Goal: Task Accomplishment & Management: Manage account settings

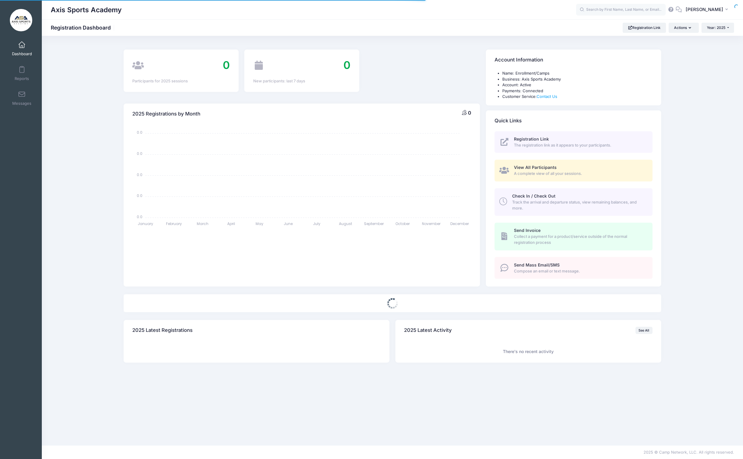
select select
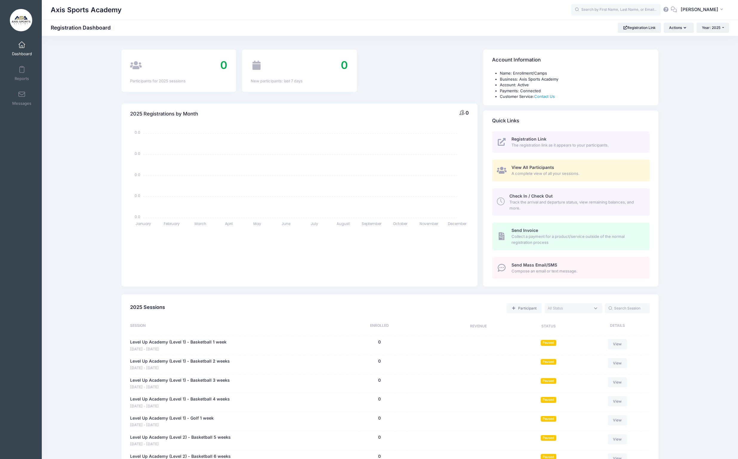
click at [22, 48] on span at bounding box center [22, 45] width 0 height 7
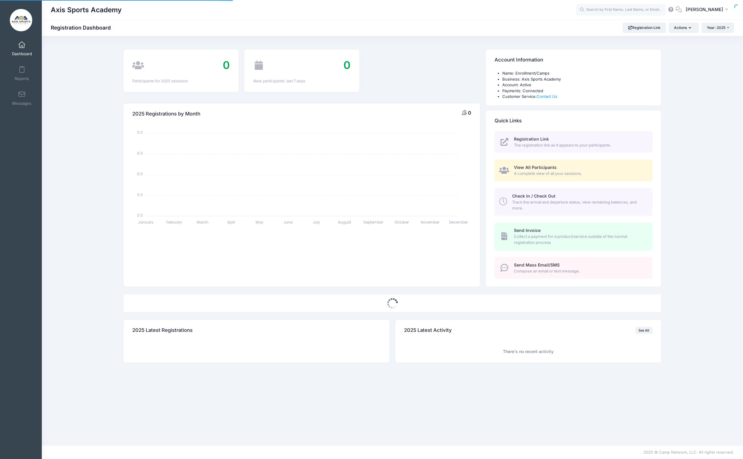
click at [22, 48] on span at bounding box center [22, 45] width 0 height 7
select select
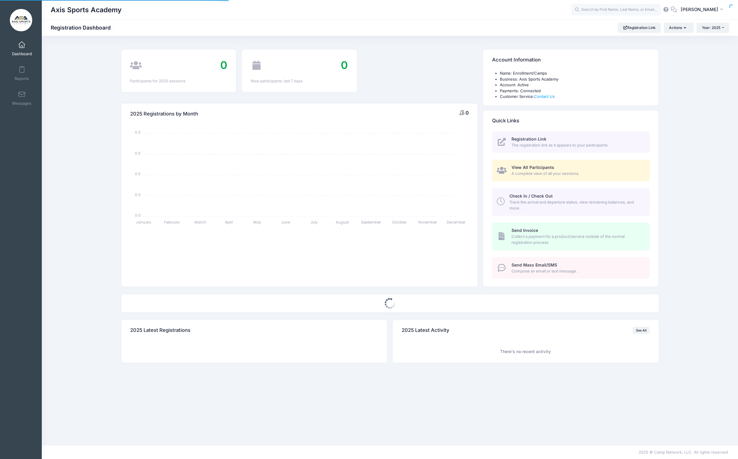
select select
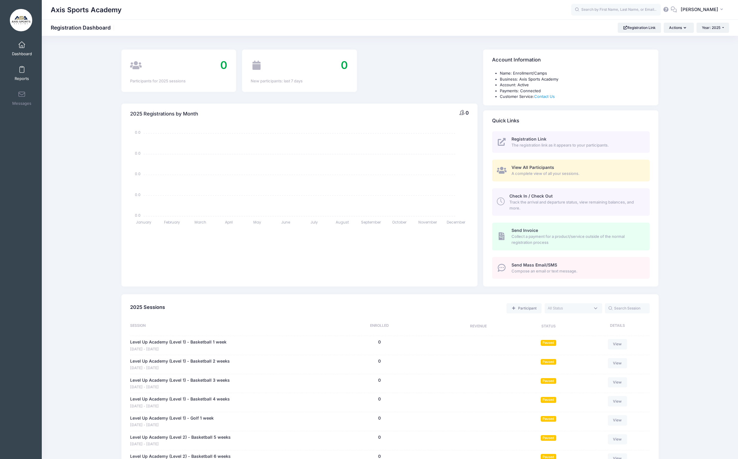
click at [26, 71] on link "Reports" at bounding box center [22, 73] width 28 height 21
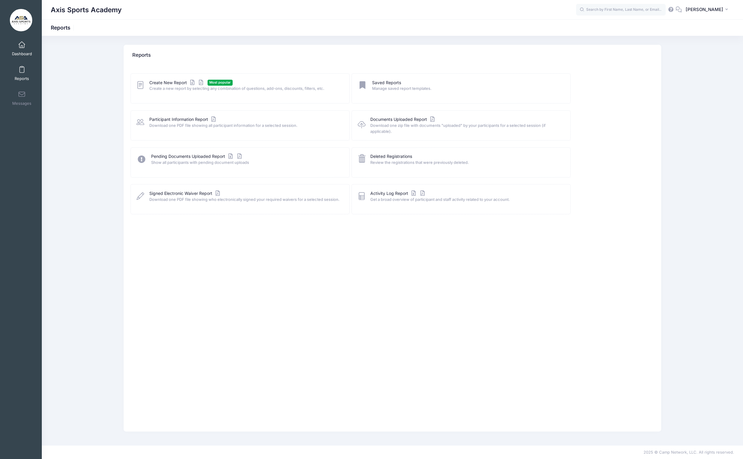
click at [20, 52] on span "Dashboard" at bounding box center [22, 53] width 20 height 5
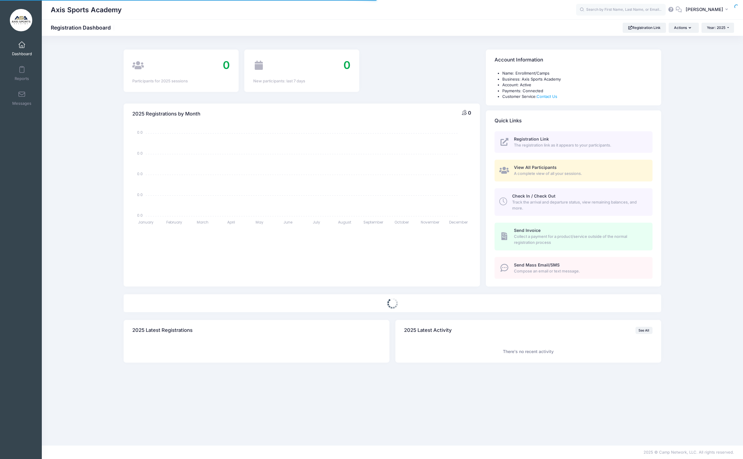
select select
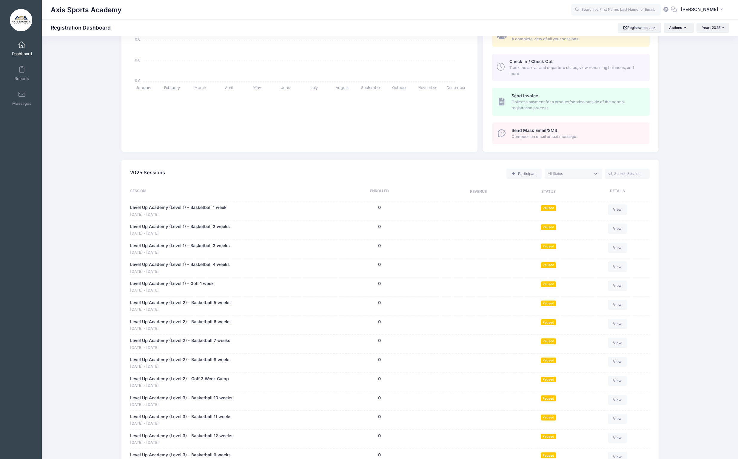
scroll to position [139, 0]
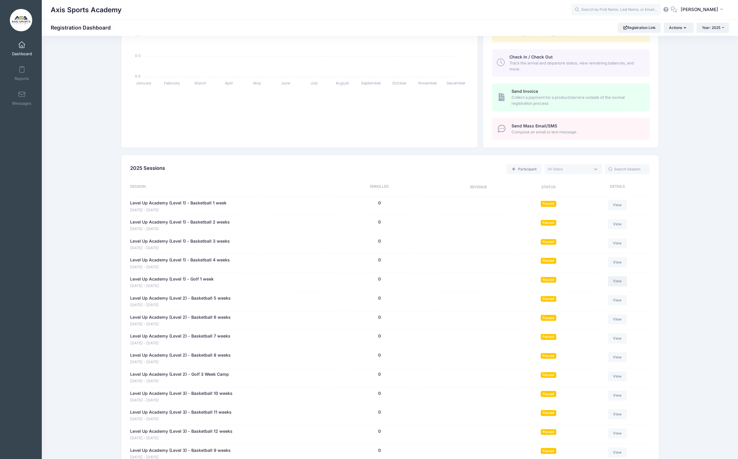
click at [617, 282] on link "View" at bounding box center [617, 281] width 19 height 10
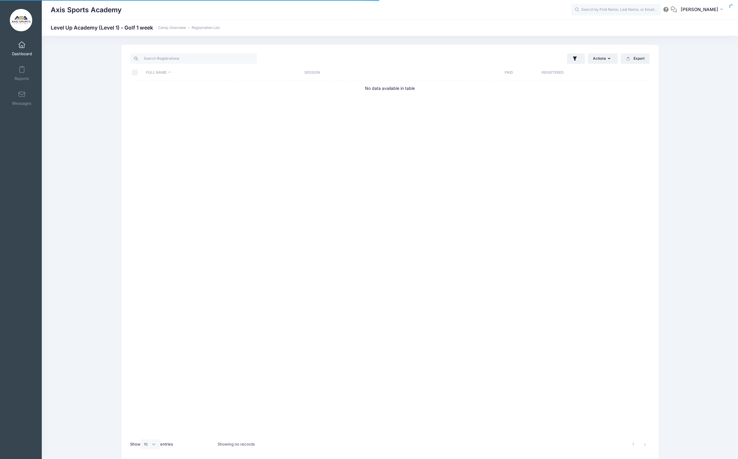
select select "10"
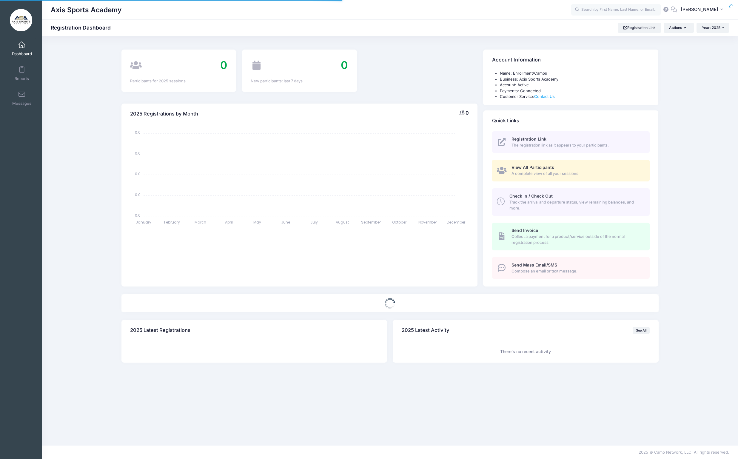
select select
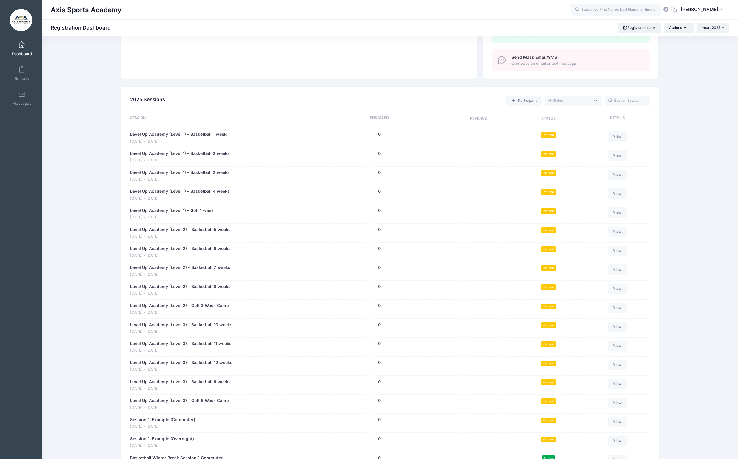
scroll to position [216, 0]
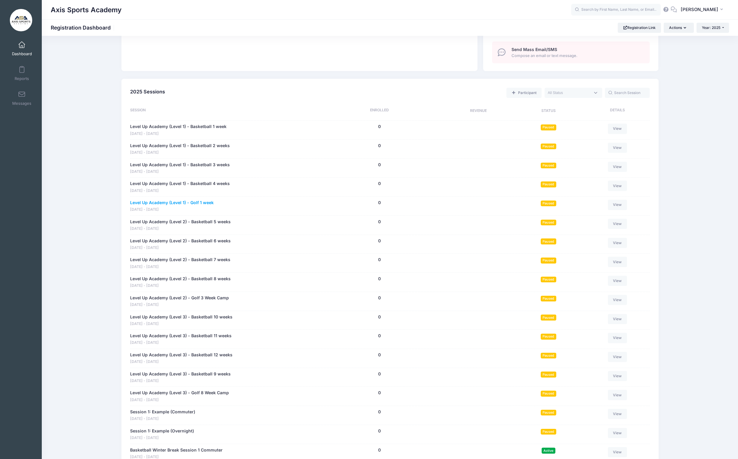
click at [185, 204] on link "Level Up Academy (Level 1) - Golf 1 week" at bounding box center [172, 203] width 84 height 6
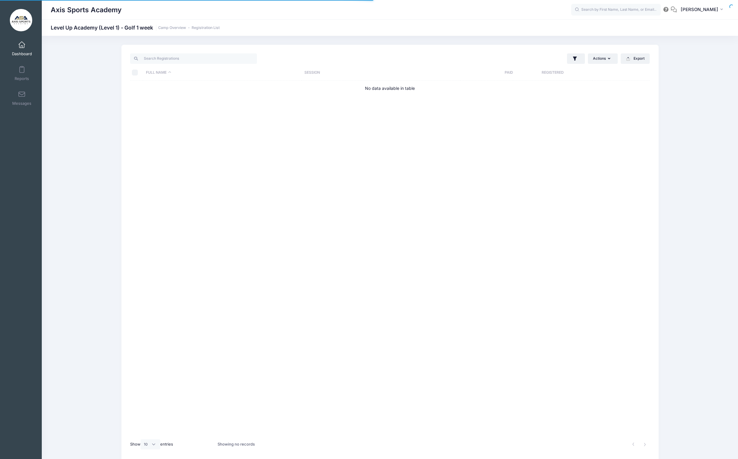
select select "10"
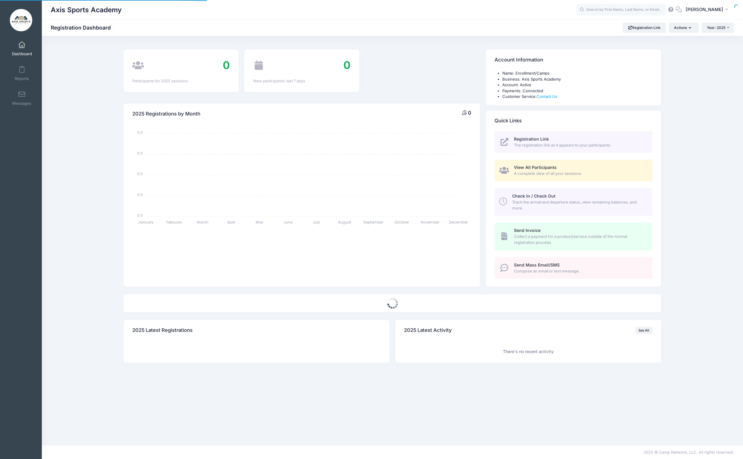
select select
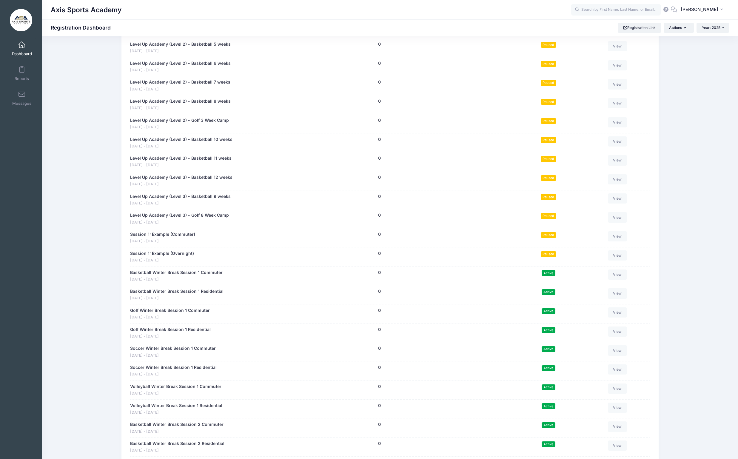
scroll to position [395, 0]
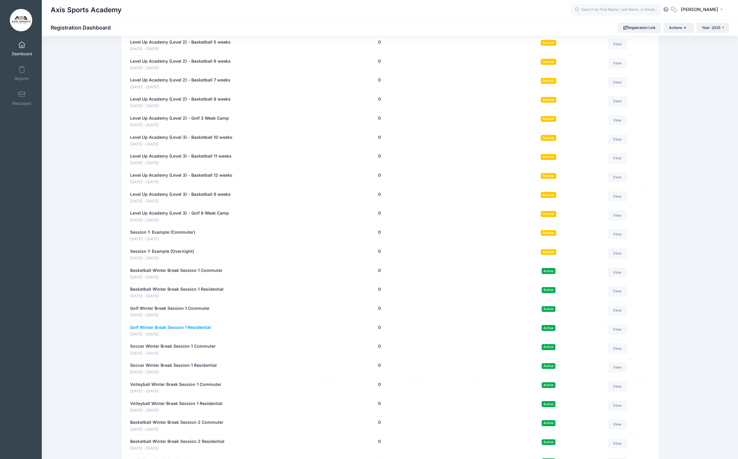
click at [196, 327] on link "Golf Winter Break Session 1 Residential" at bounding box center [170, 328] width 81 height 6
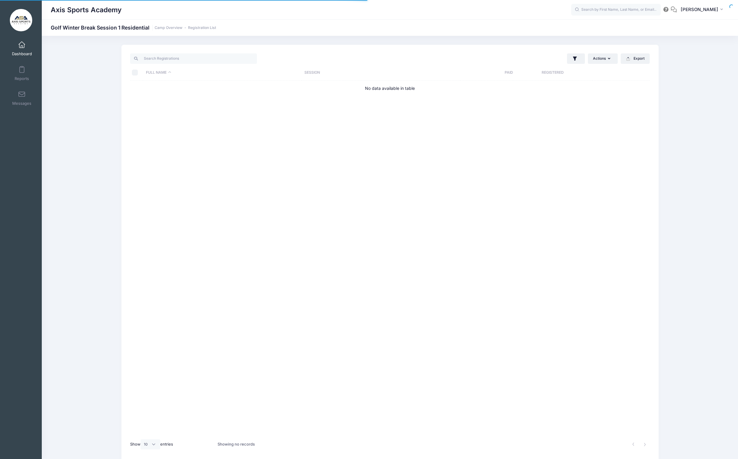
select select "10"
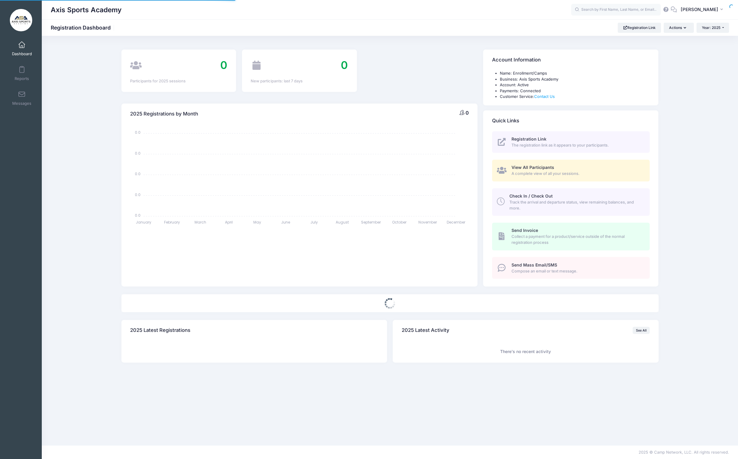
select select
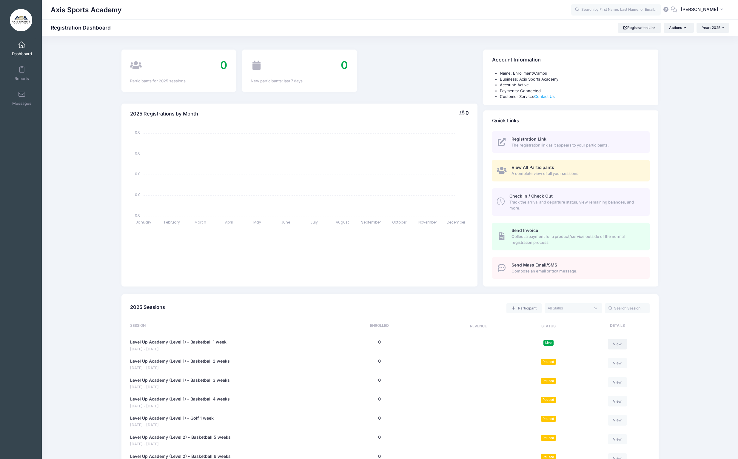
click at [623, 345] on link "View" at bounding box center [617, 344] width 19 height 10
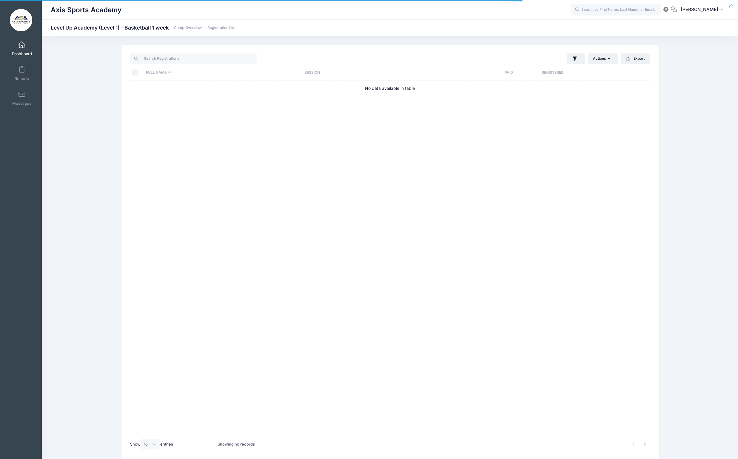
select select "10"
click at [602, 61] on button "Actions" at bounding box center [603, 58] width 30 height 10
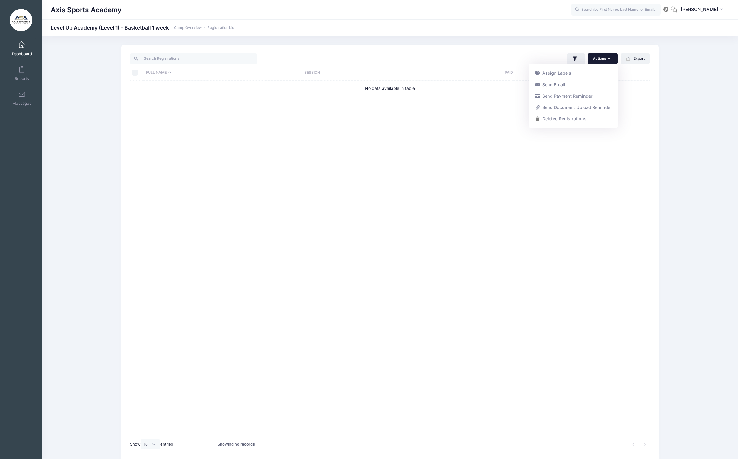
click at [334, 228] on div "Full Name Session Paid Registered No data available in table" at bounding box center [390, 258] width 520 height 355
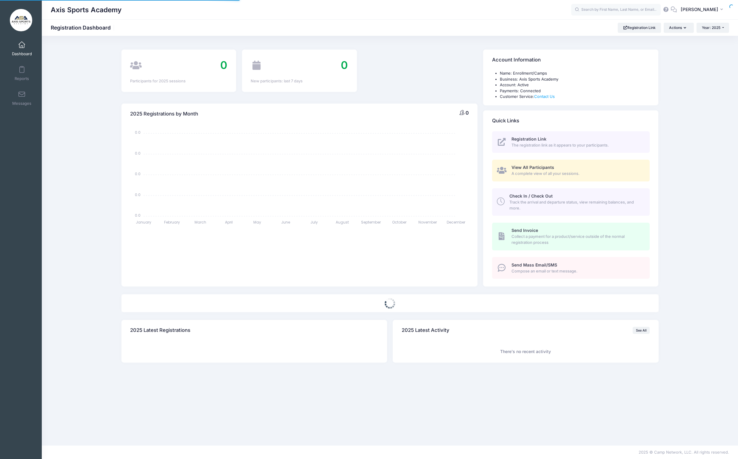
select select
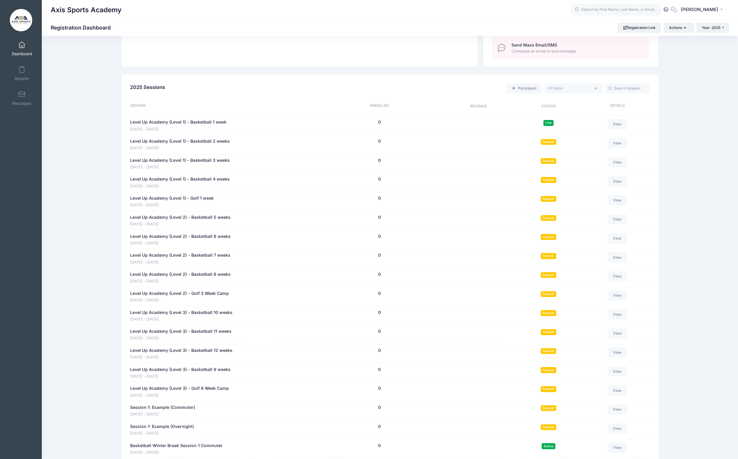
scroll to position [219, 0]
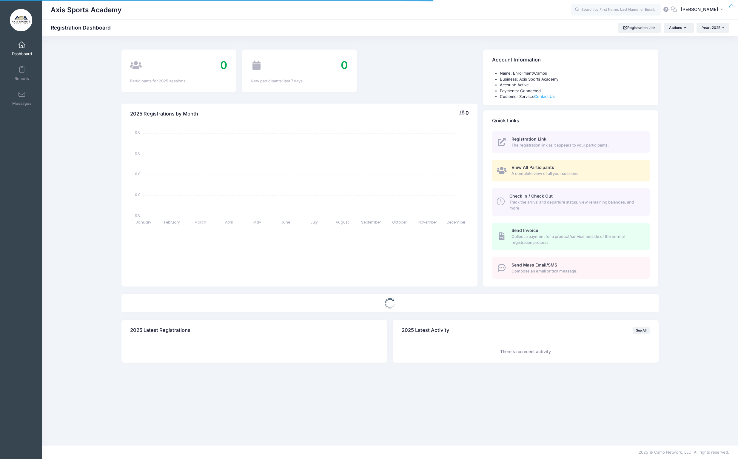
select select
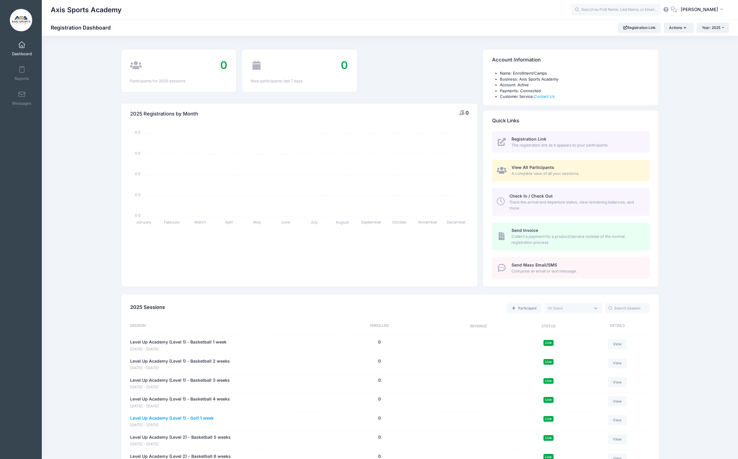
click at [184, 419] on link "Level Up Academy (Level 1) - Golf 1 week" at bounding box center [172, 418] width 84 height 6
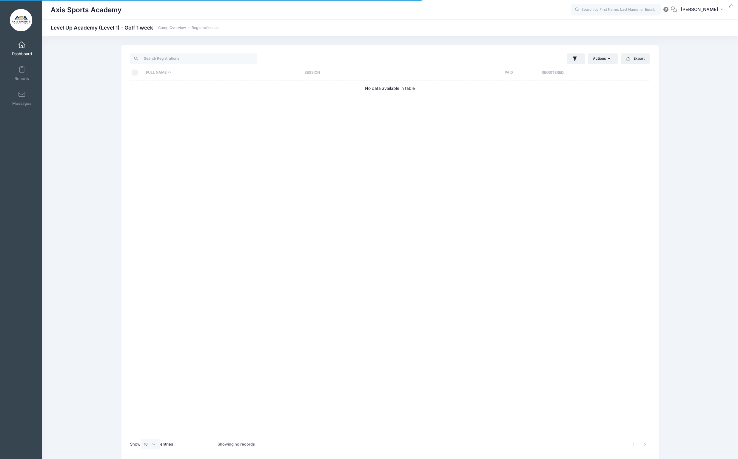
select select "10"
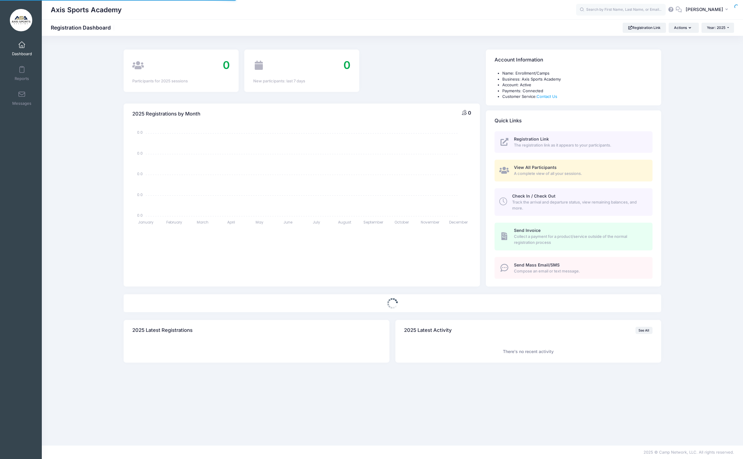
select select
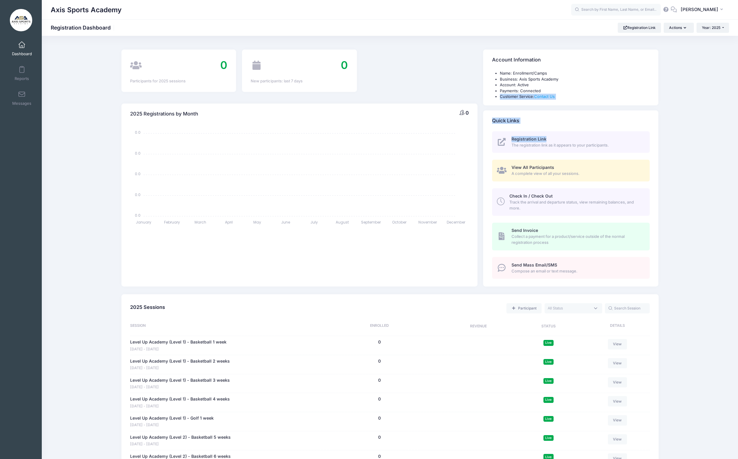
drag, startPoint x: 736, startPoint y: 93, endPoint x: 735, endPoint y: 140, distance: 46.9
